Goal: Task Accomplishment & Management: Use online tool/utility

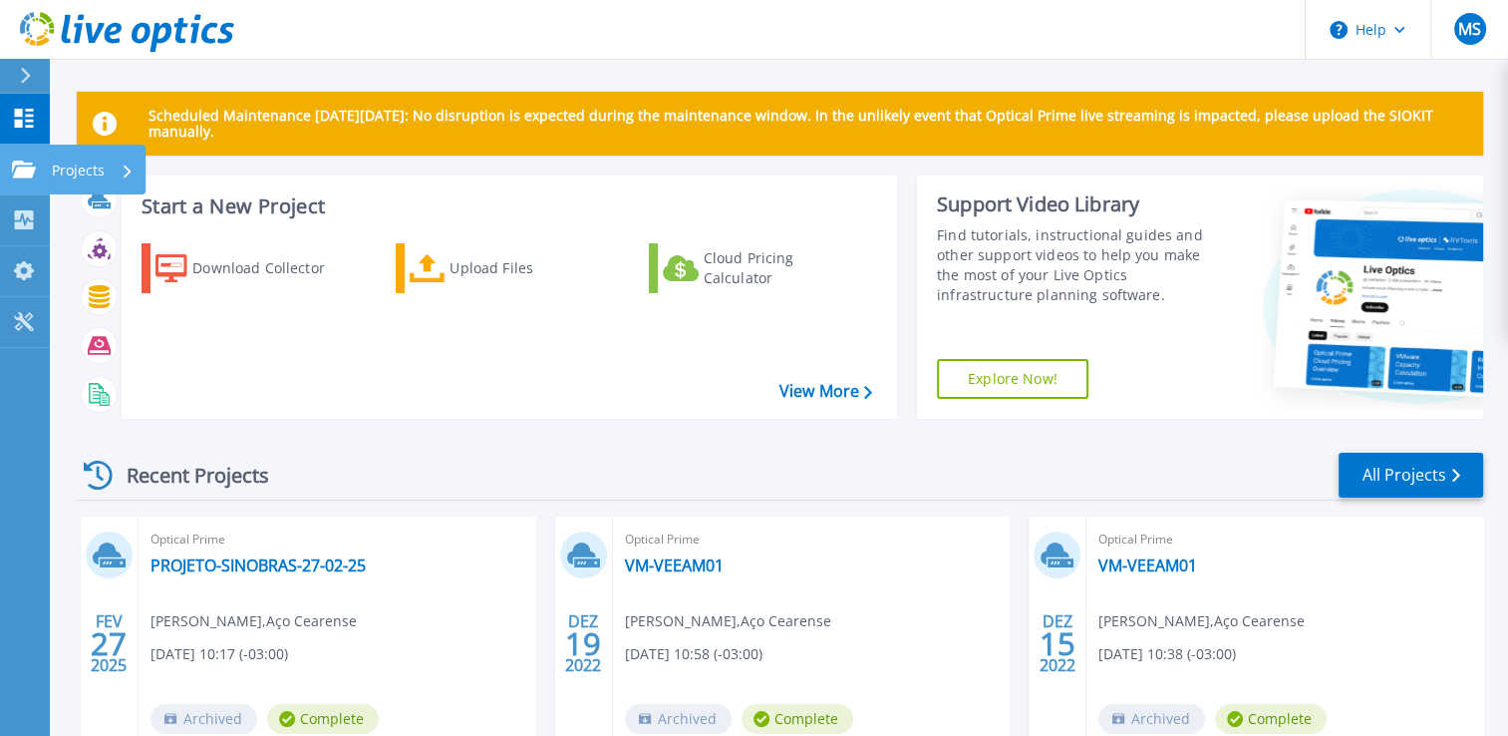
click at [76, 177] on p "Projects" at bounding box center [78, 171] width 53 height 52
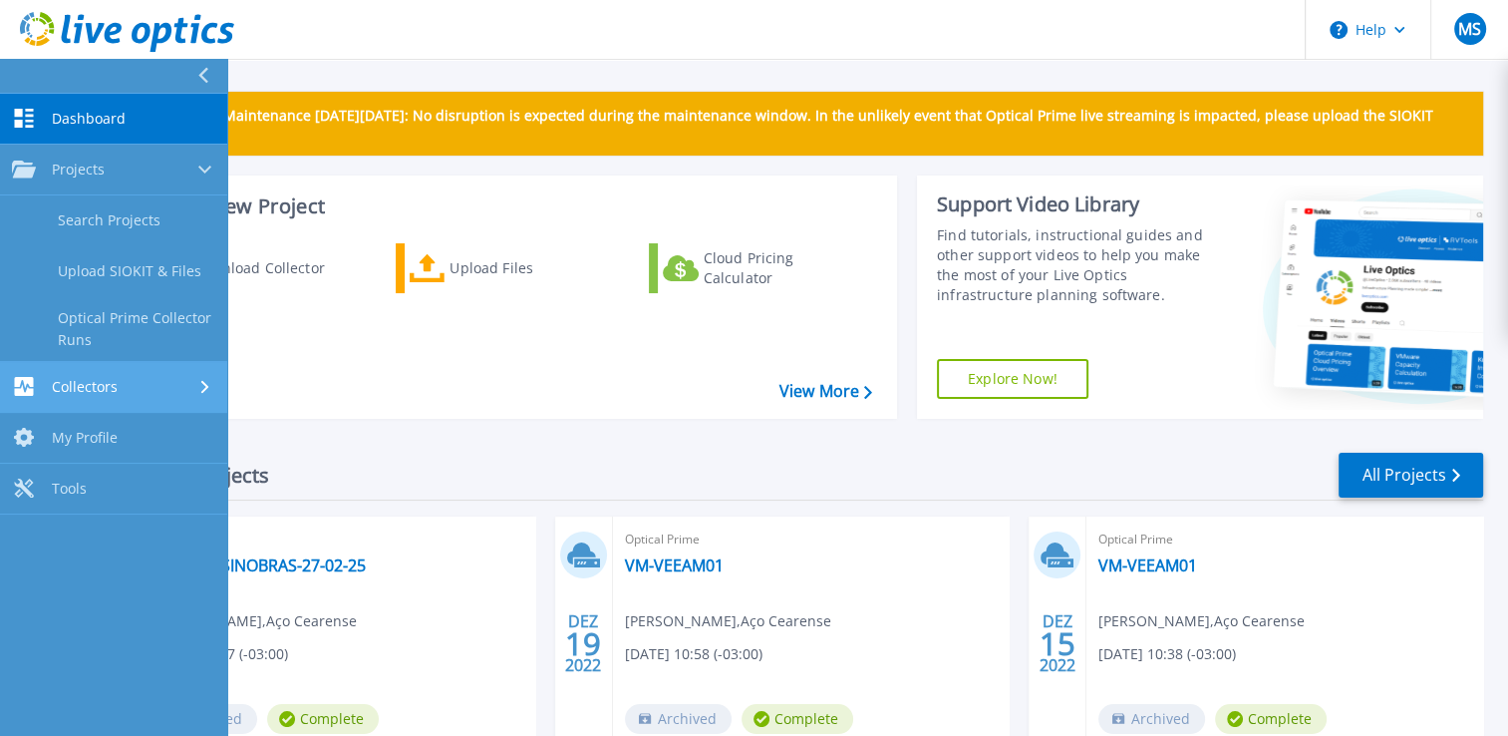
click at [160, 378] on div "Collectors" at bounding box center [113, 386] width 203 height 19
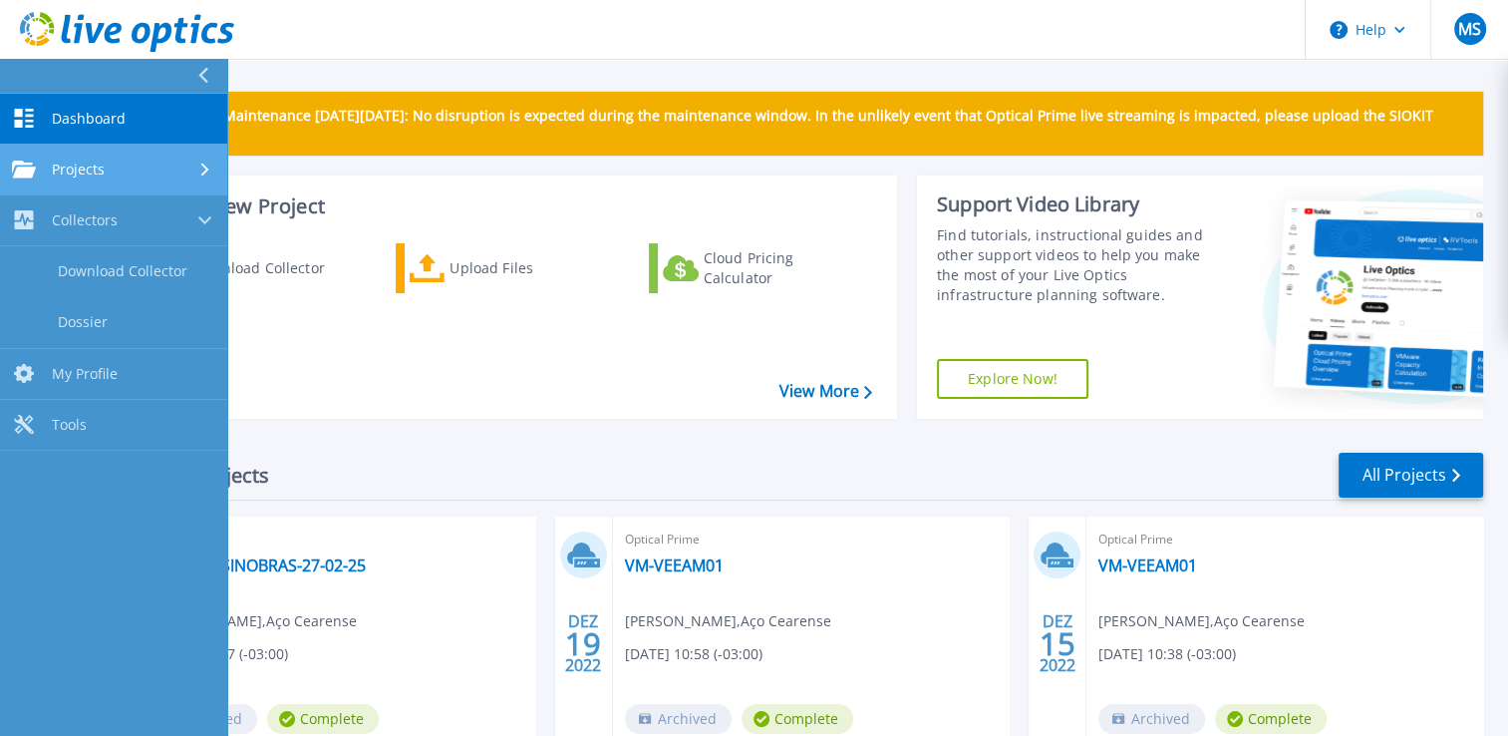
click at [142, 165] on div "Projects" at bounding box center [113, 169] width 203 height 18
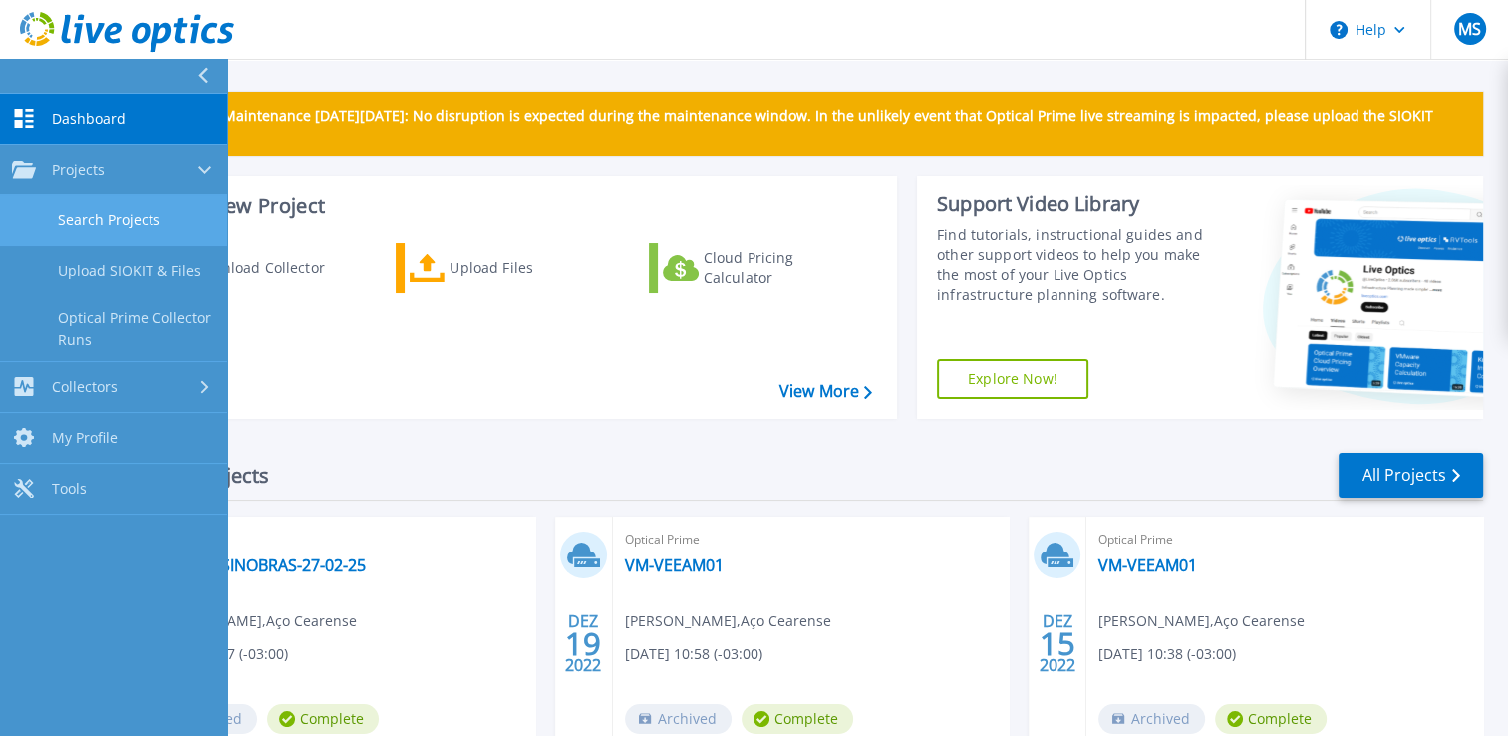
click at [122, 221] on link "Search Projects" at bounding box center [113, 220] width 227 height 51
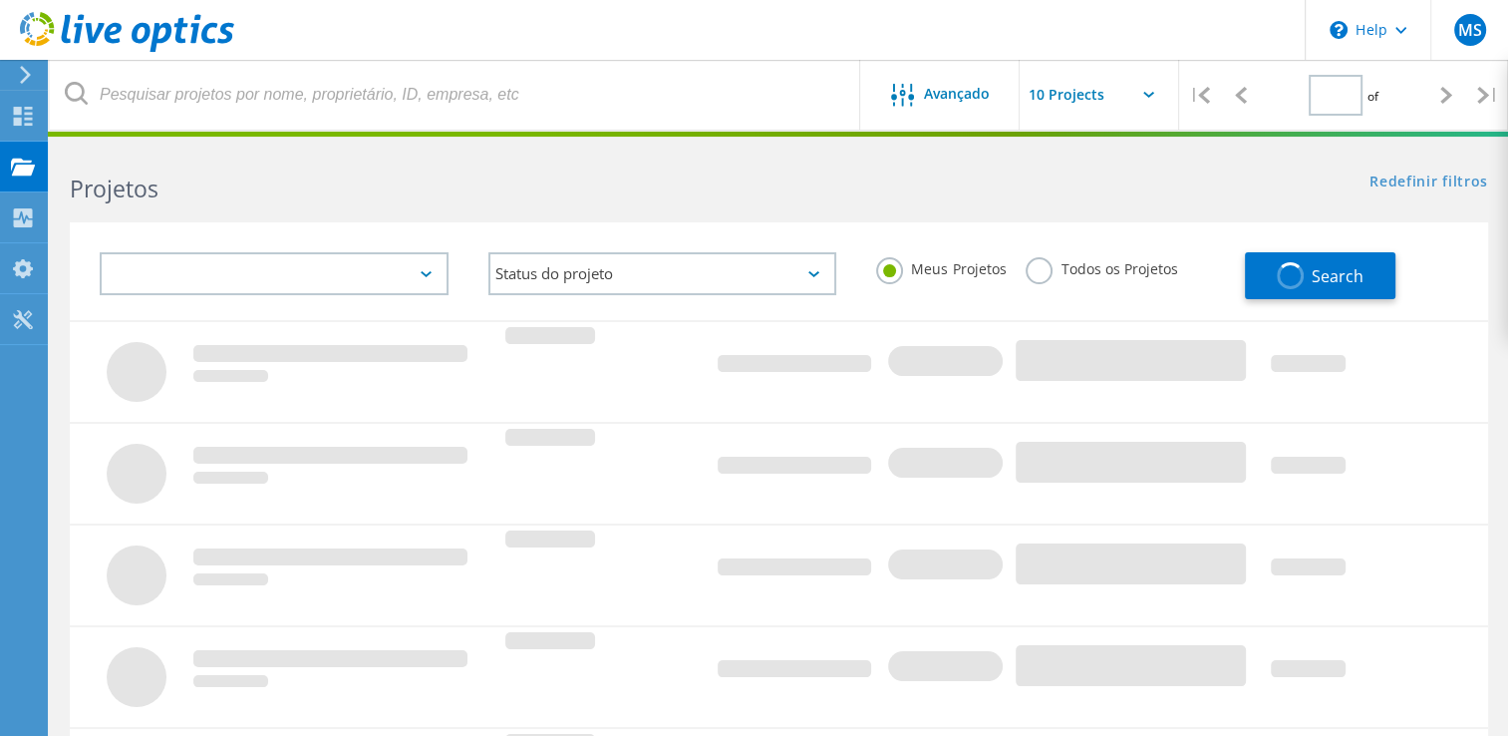
type input "1"
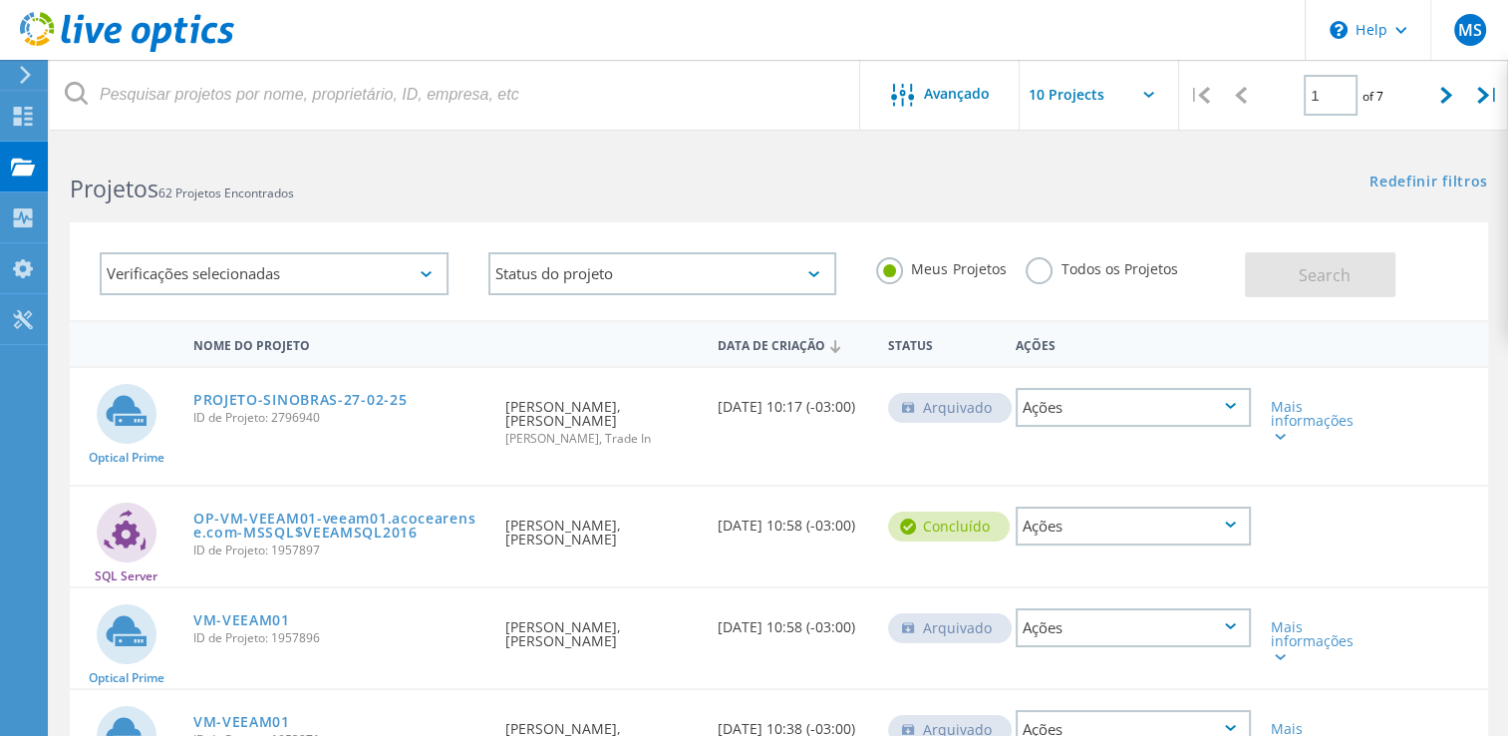
click at [1046, 272] on label "Todos os Projetos" at bounding box center [1102, 266] width 152 height 19
click at [0, 0] on input "Todos os Projetos" at bounding box center [0, 0] width 0 height 0
click at [1324, 269] on span "Search" at bounding box center [1325, 275] width 52 height 22
click at [1155, 95] on input "text" at bounding box center [1119, 95] width 199 height 70
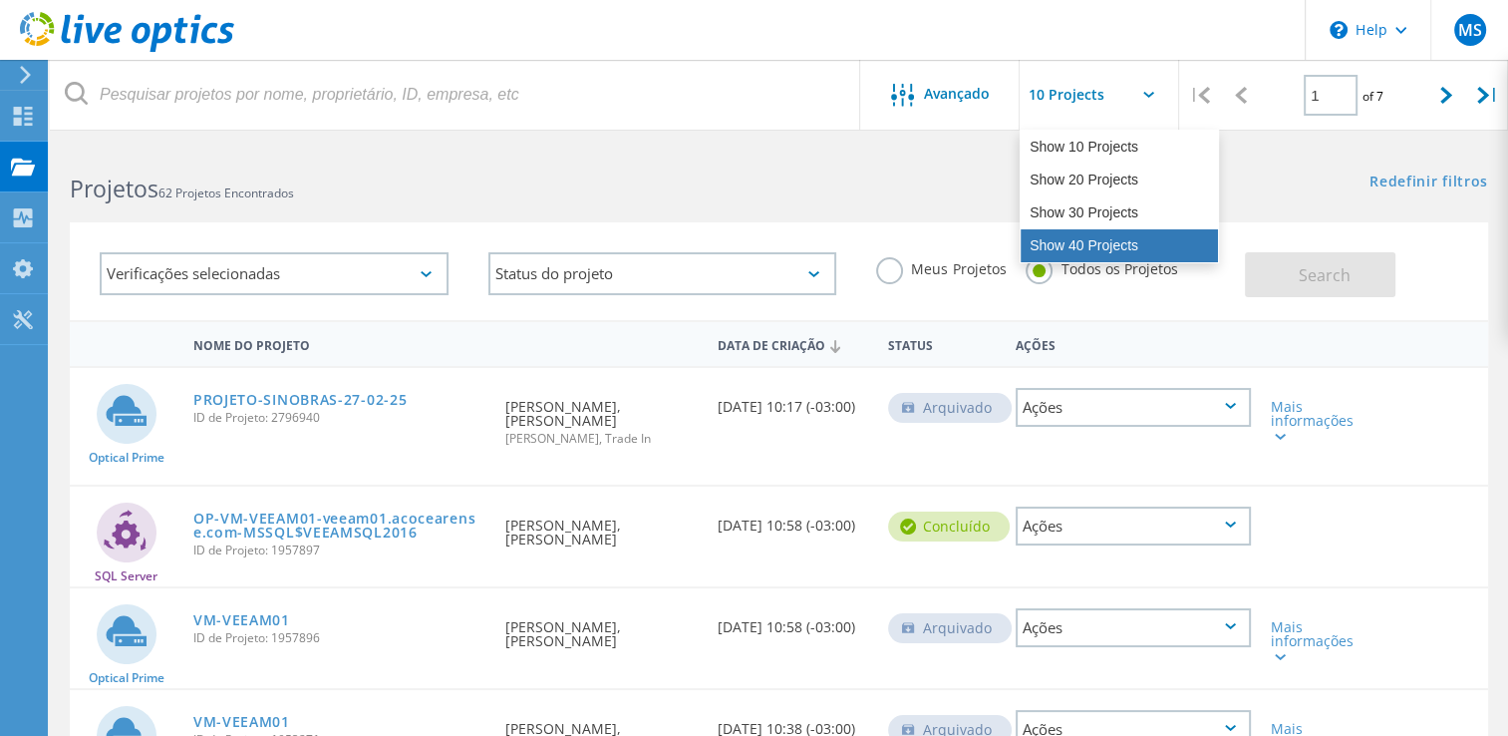
click at [1094, 248] on div "Show 40 Projects" at bounding box center [1119, 245] width 197 height 33
type input "Show 40 Projects"
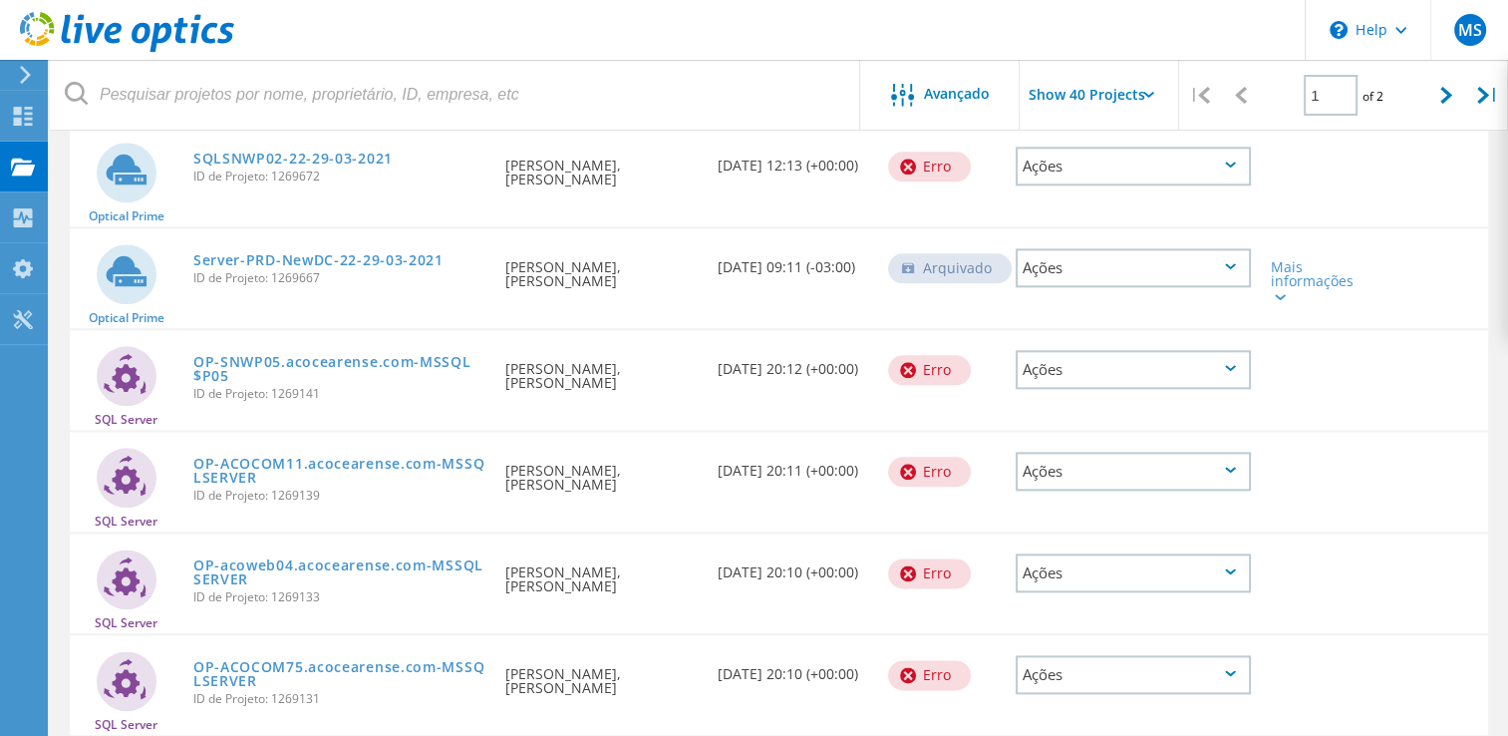
scroll to position [2392, 0]
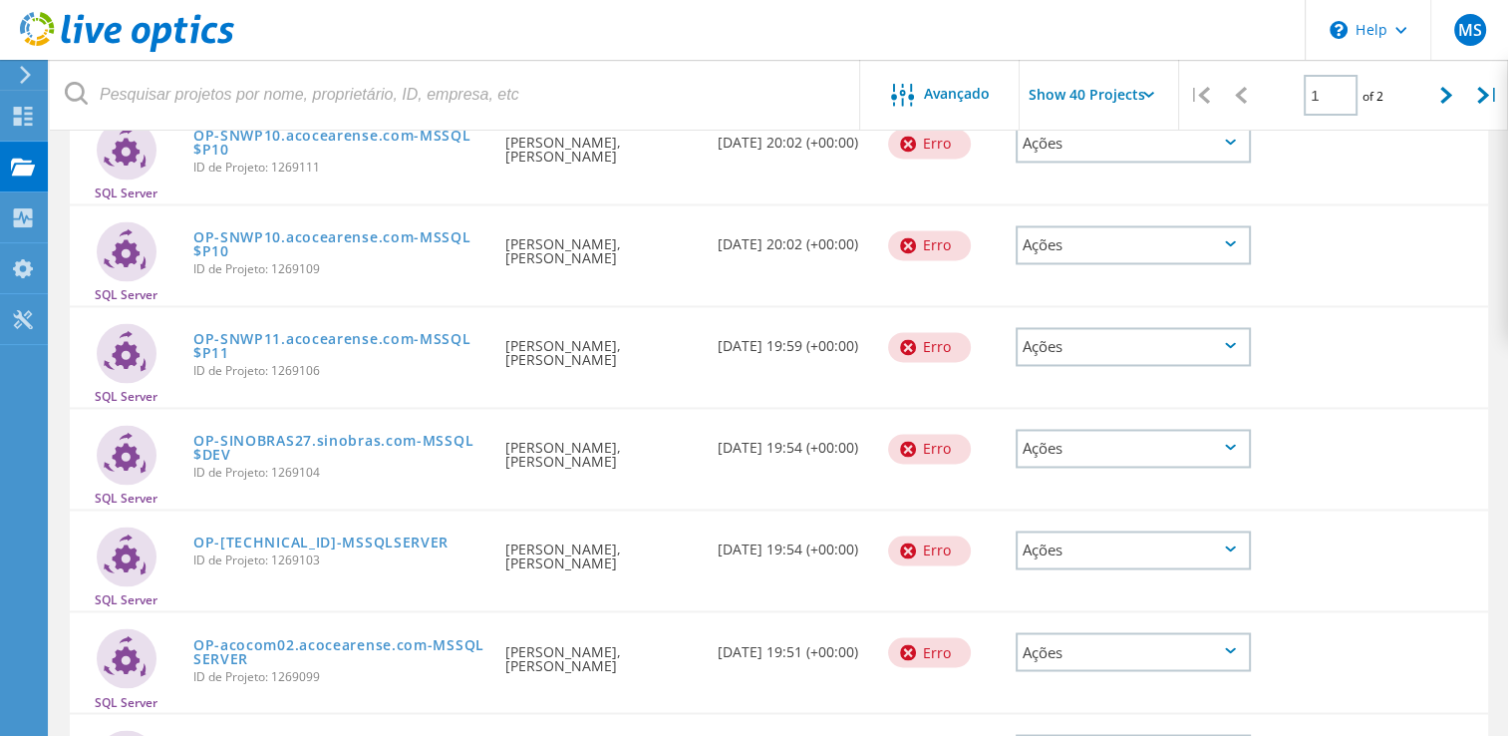
drag, startPoint x: 961, startPoint y: 284, endPoint x: 566, endPoint y: 258, distance: 395.6
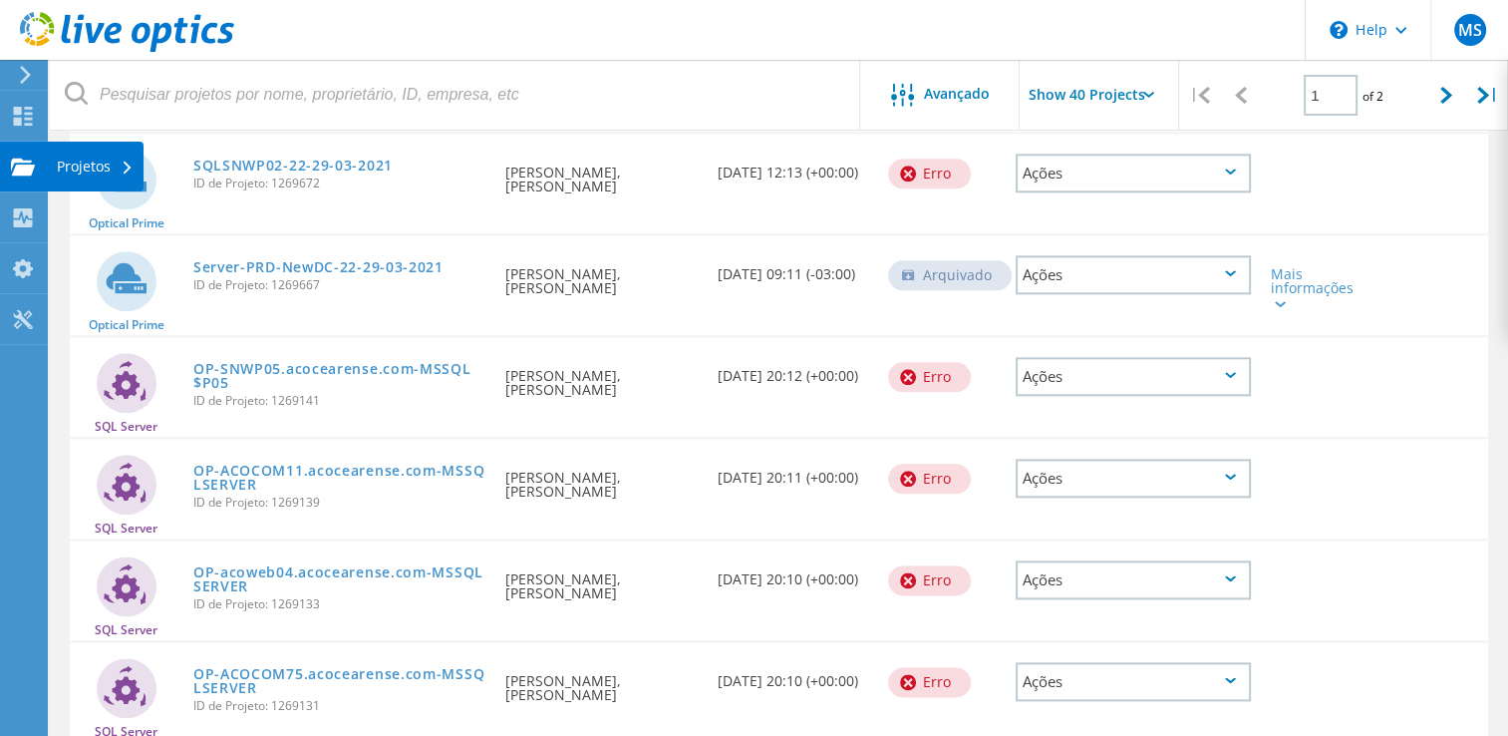
scroll to position [2169, 0]
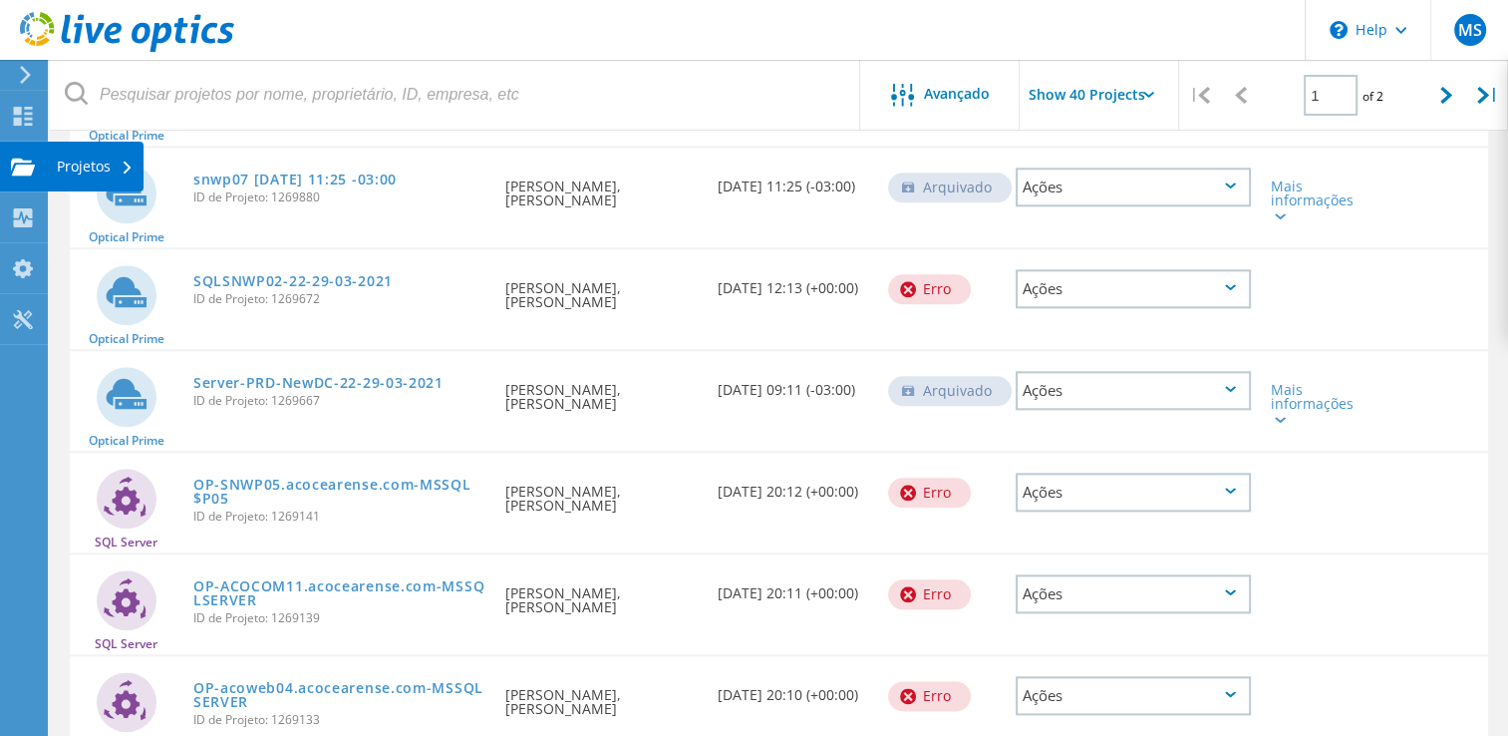
click at [124, 159] on div "Projetos" at bounding box center [95, 166] width 77 height 14
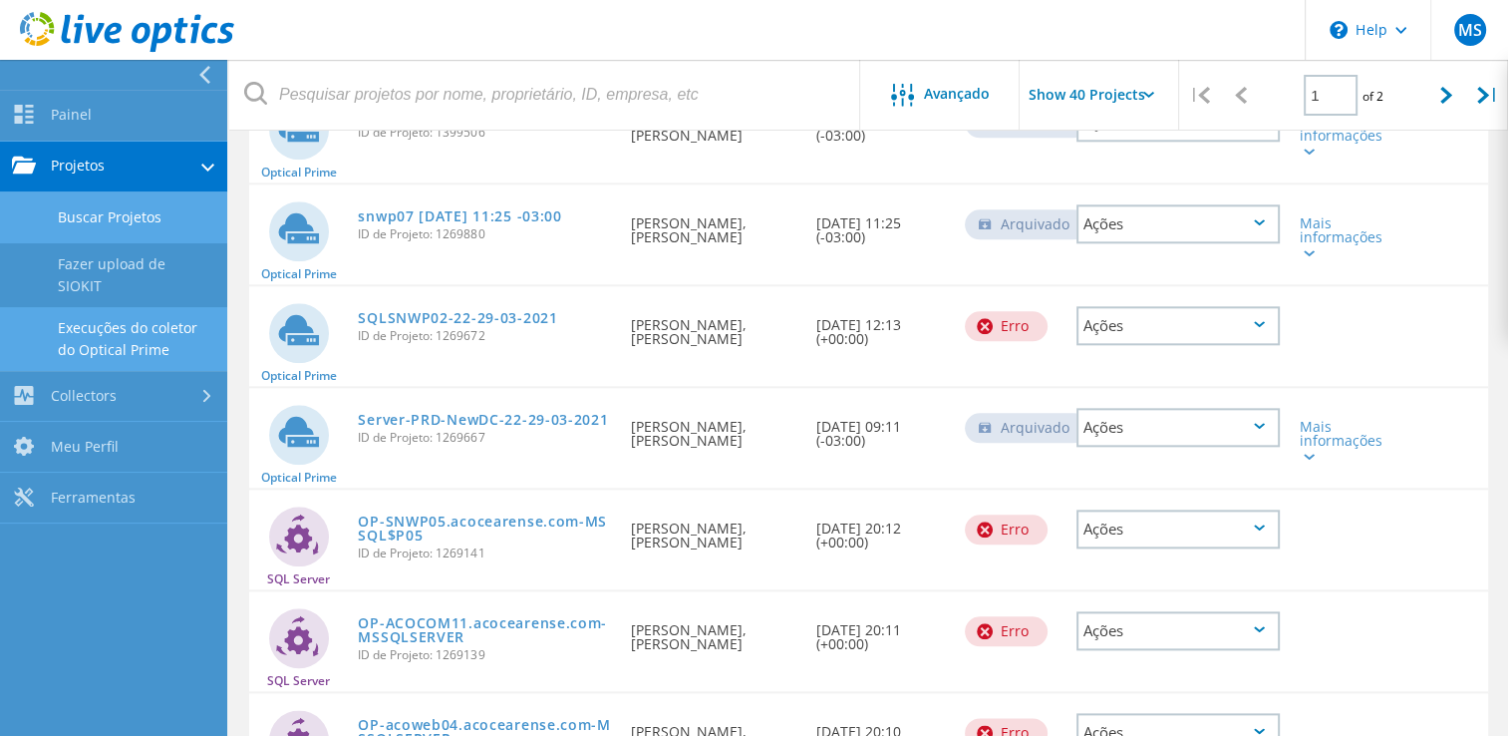
click at [140, 329] on link "Execuções do coletor do Optical Prime" at bounding box center [113, 339] width 227 height 64
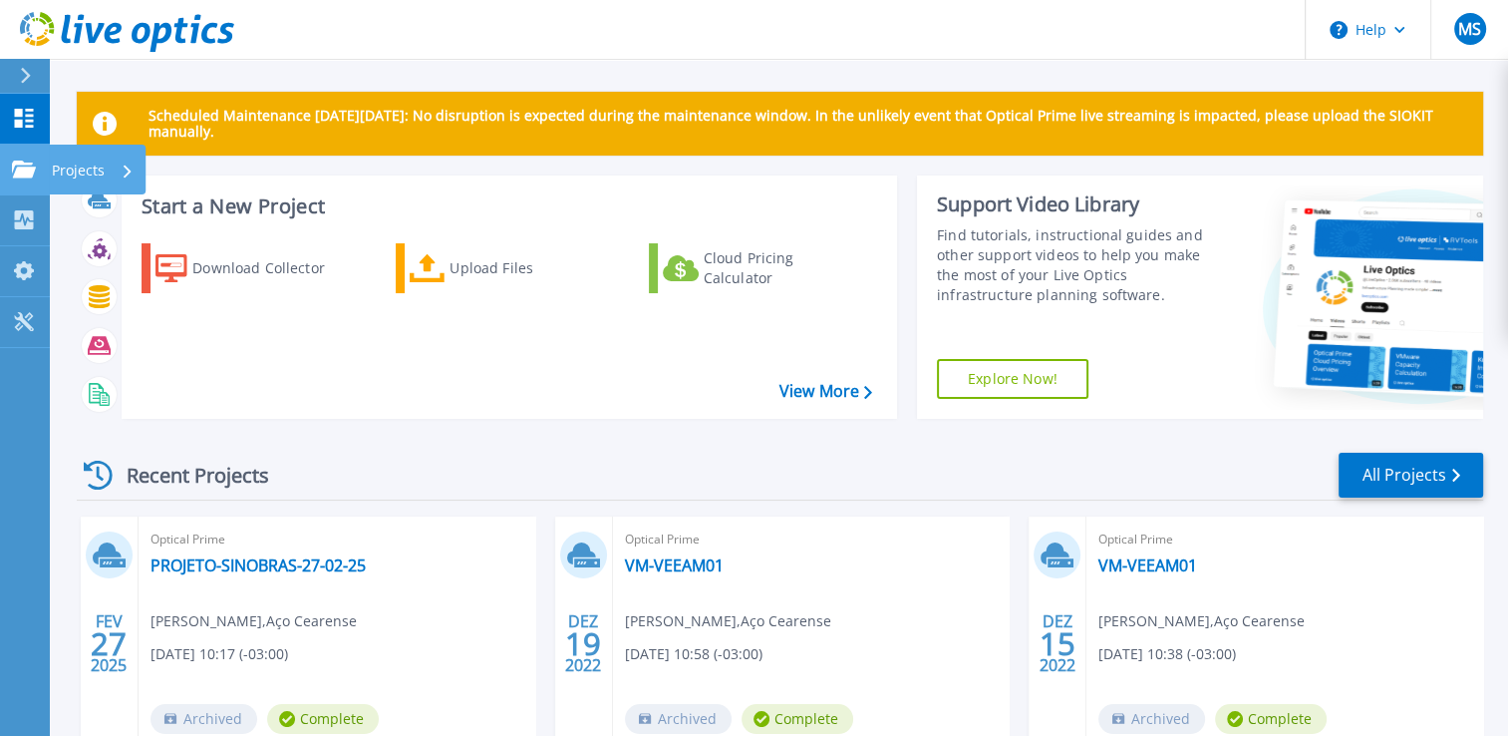
click at [28, 175] on icon at bounding box center [24, 168] width 24 height 17
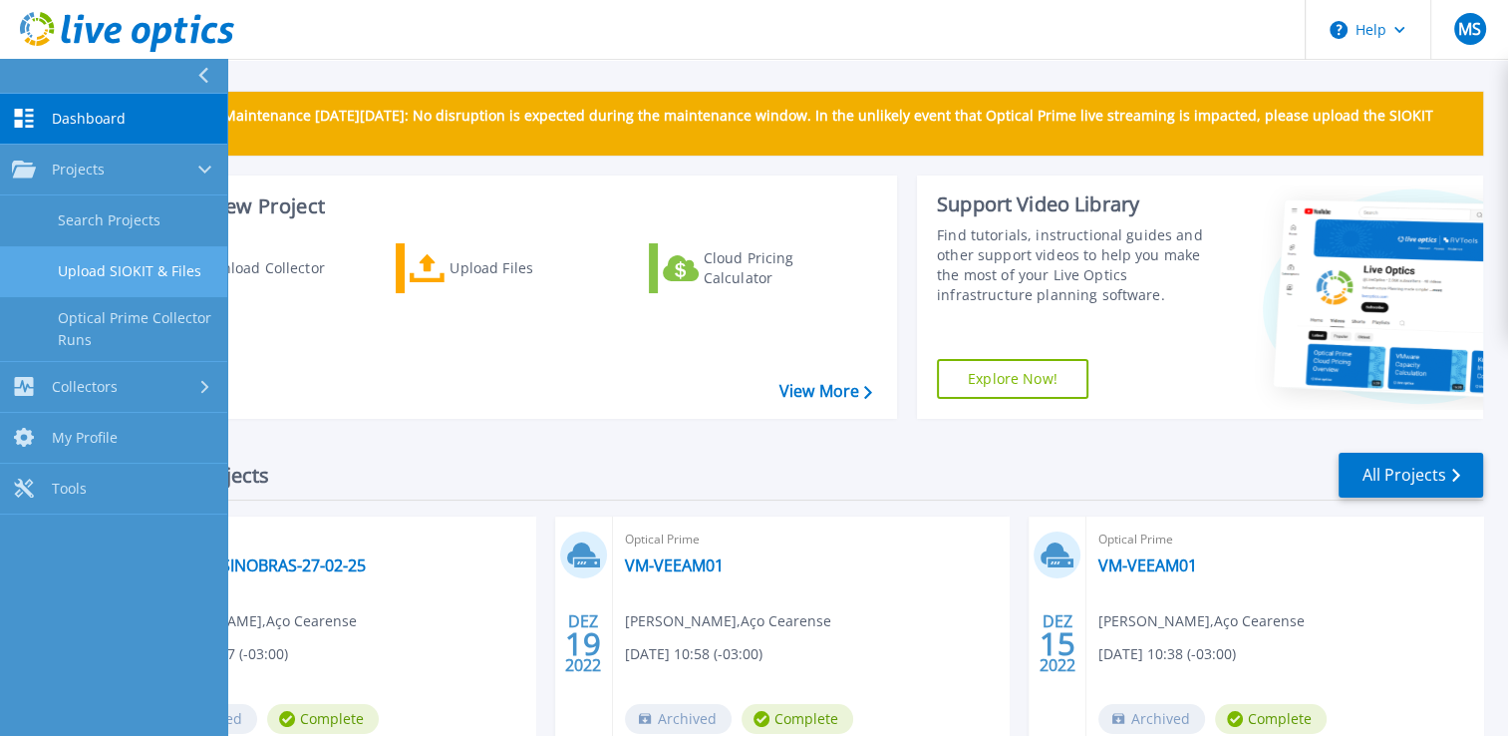
click at [126, 270] on link "Upload SIOKIT & Files" at bounding box center [113, 271] width 227 height 51
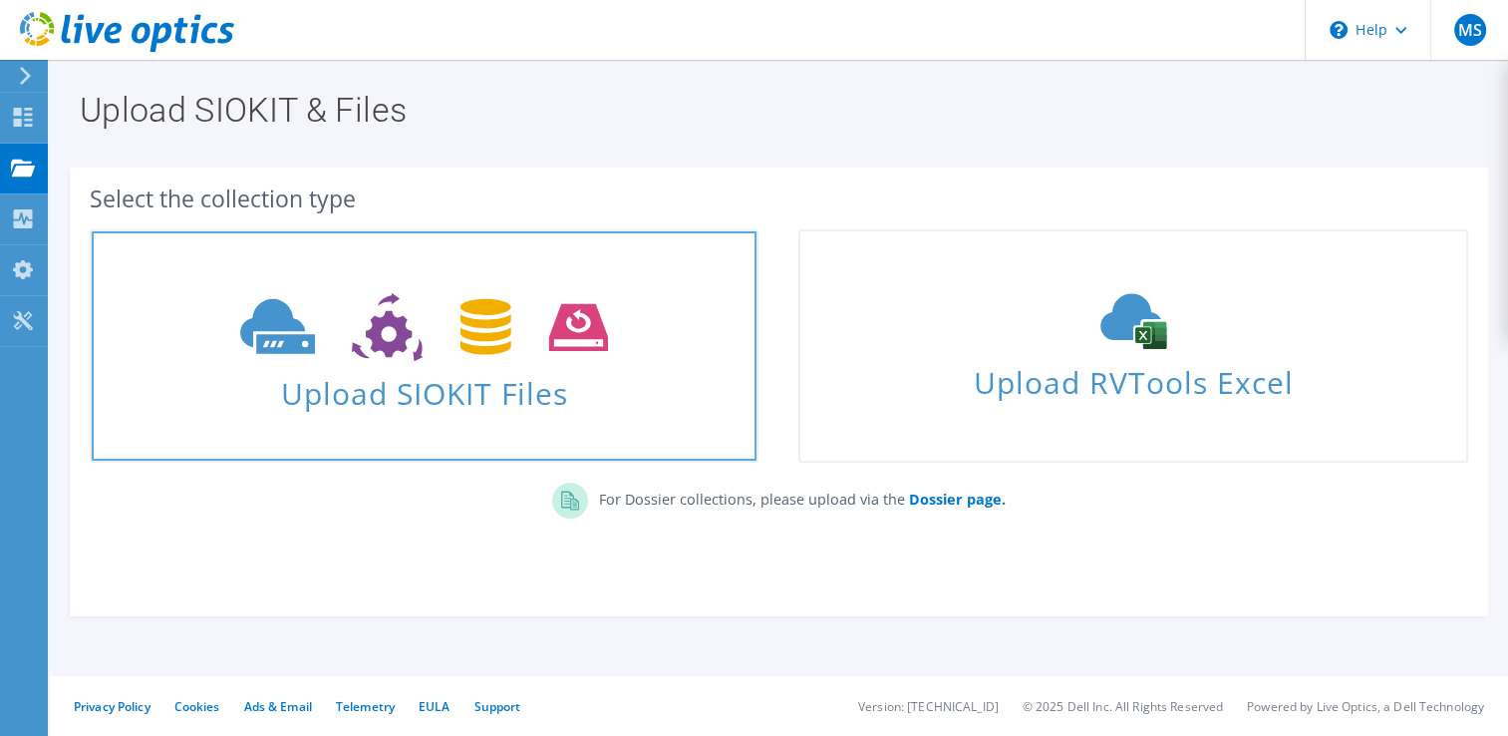
click at [595, 361] on icon at bounding box center [424, 327] width 368 height 69
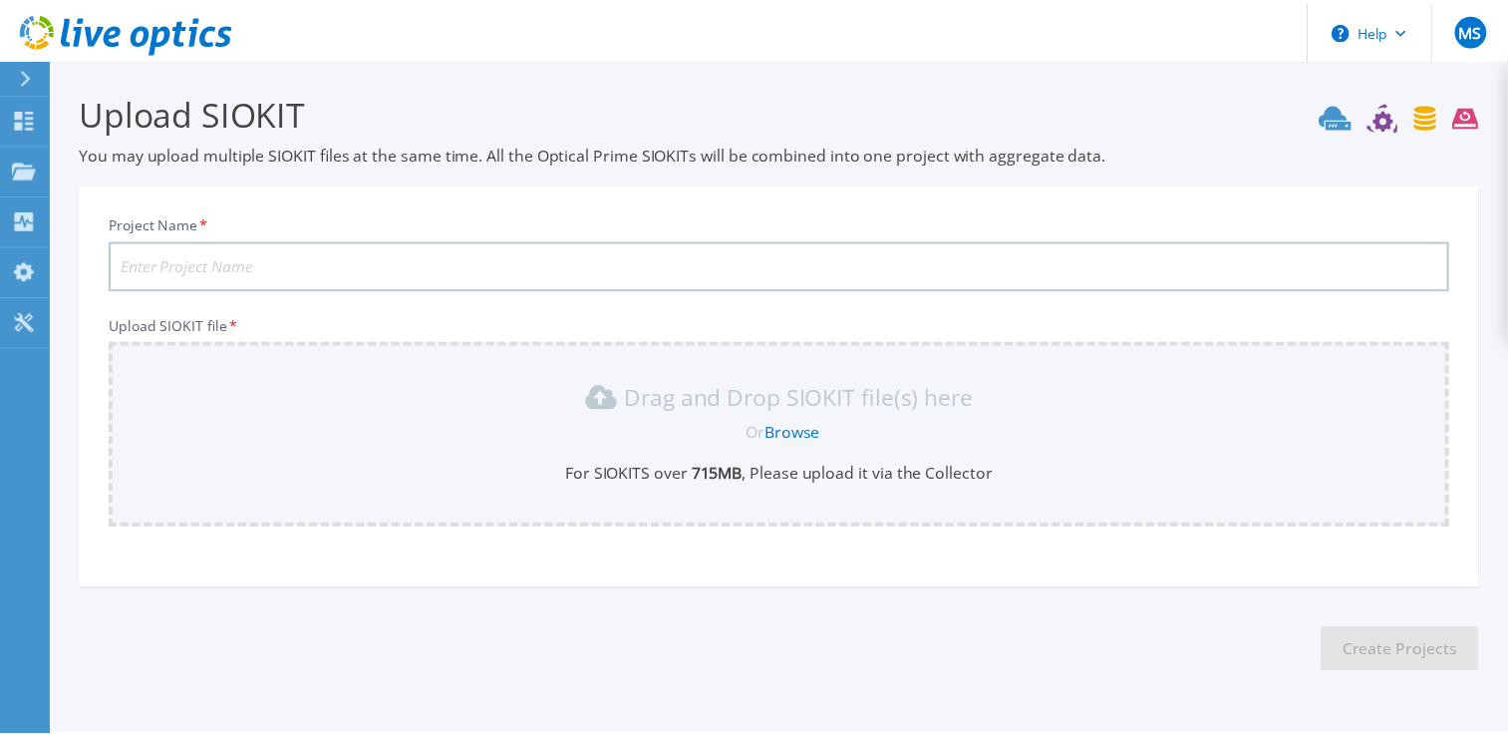
scroll to position [56, 0]
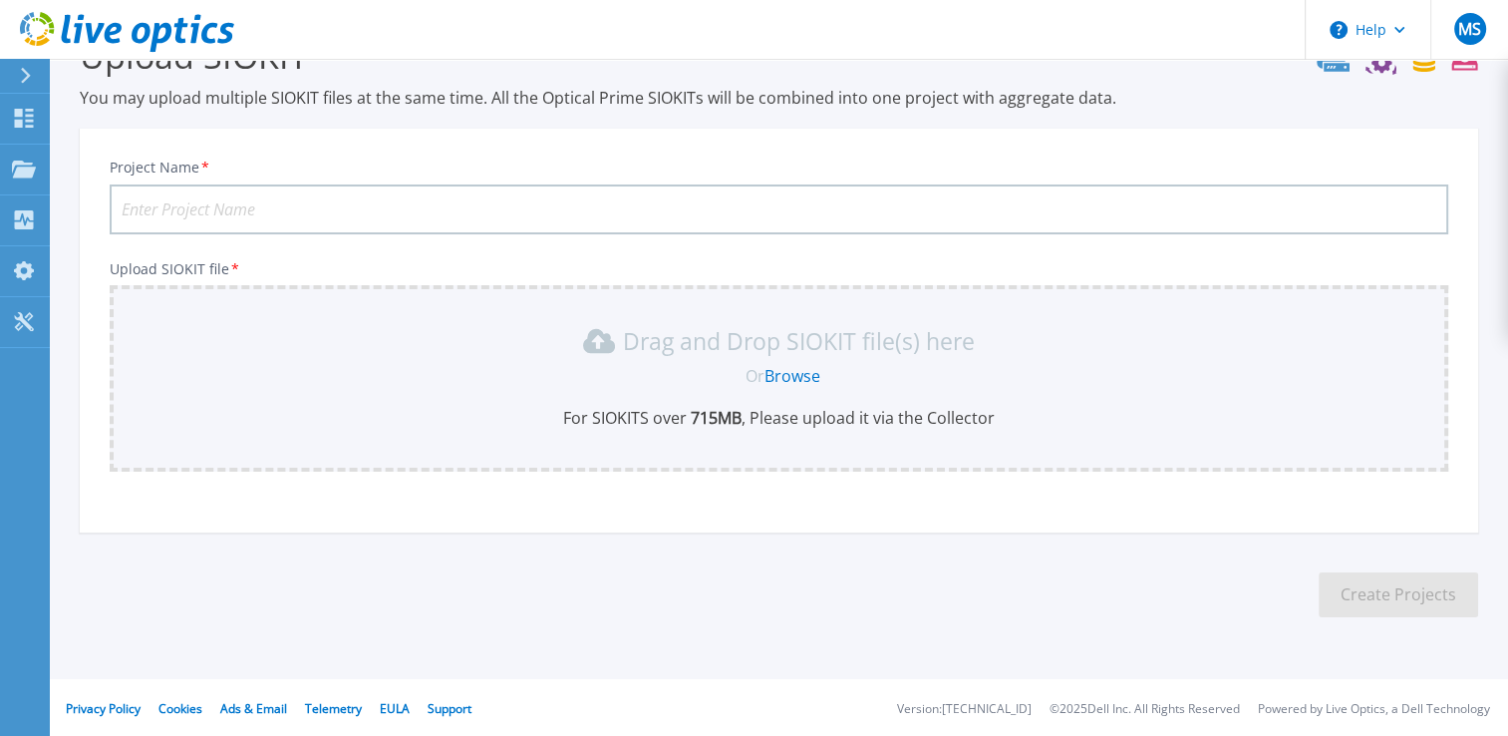
click at [801, 380] on link "Browse" at bounding box center [793, 376] width 56 height 22
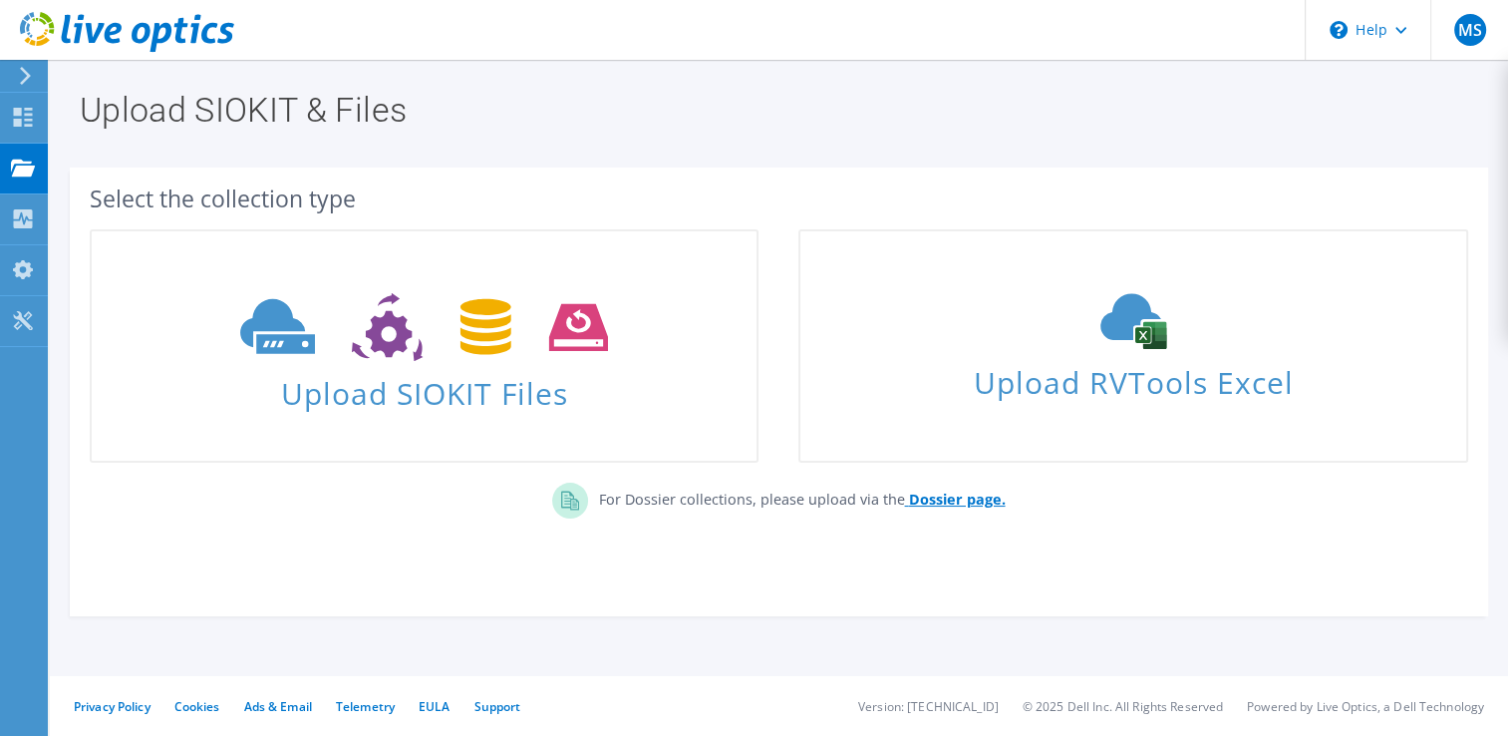
click at [949, 506] on b "Dossier page." at bounding box center [956, 498] width 97 height 19
